Goal: Information Seeking & Learning: Learn about a topic

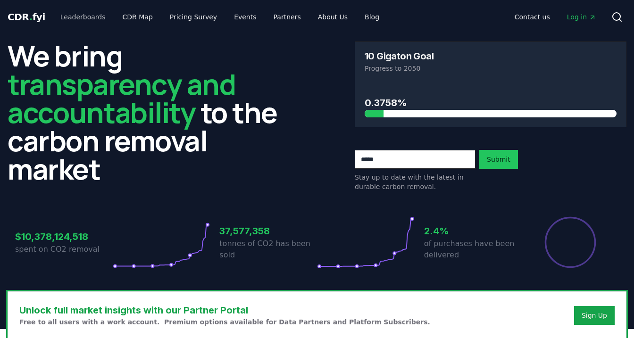
click at [101, 17] on link "Leaderboards" at bounding box center [83, 16] width 60 height 17
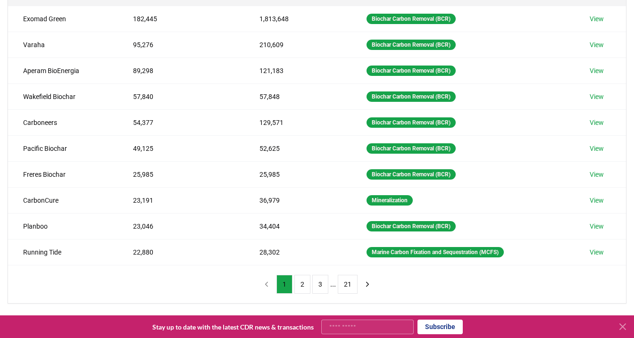
scroll to position [234, 0]
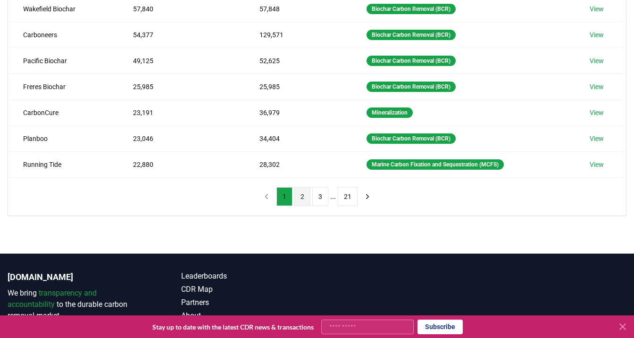
click at [303, 197] on button "2" at bounding box center [303, 196] width 16 height 19
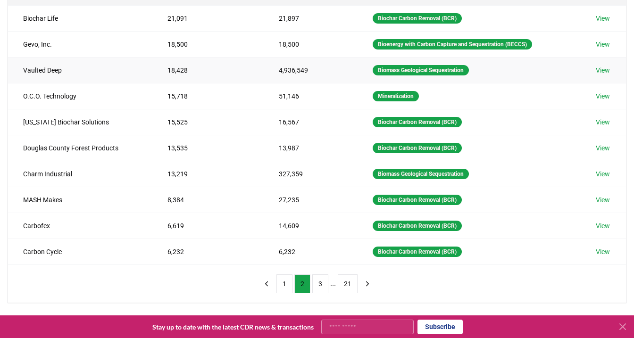
scroll to position [83, 0]
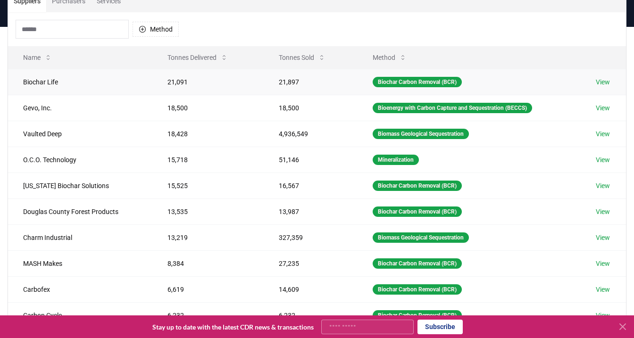
click at [39, 79] on td "Biochar Life" at bounding box center [80, 82] width 144 height 26
click at [607, 81] on link "View" at bounding box center [603, 81] width 14 height 9
